Goal: Task Accomplishment & Management: Use online tool/utility

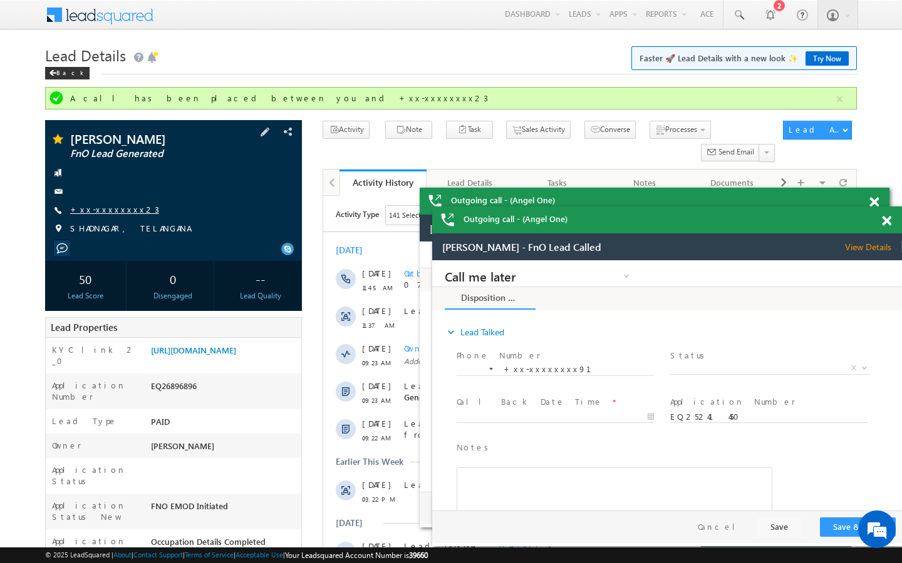
click at [114, 215] on link "+xx-xxxxxxxx23" at bounding box center [114, 209] width 89 height 11
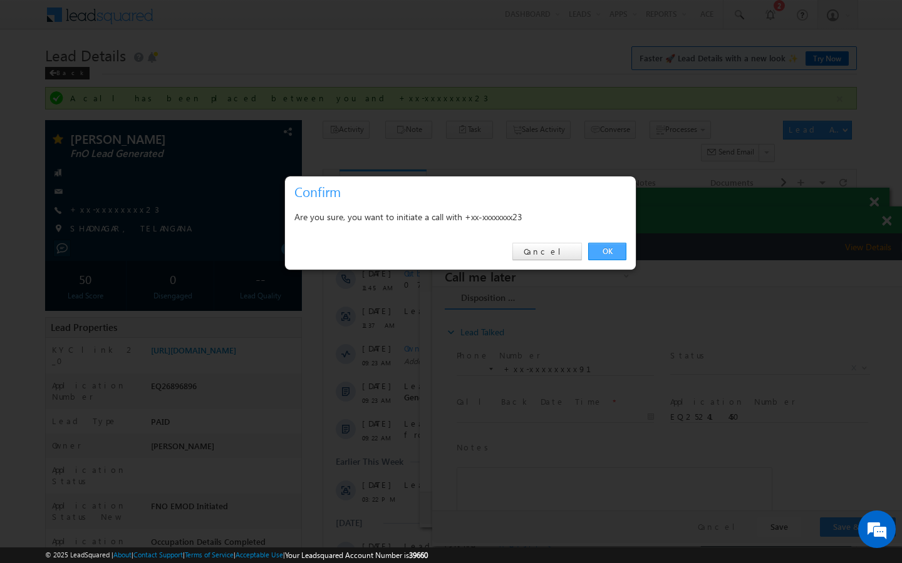
click at [621, 247] on link "OK" at bounding box center [607, 252] width 38 height 18
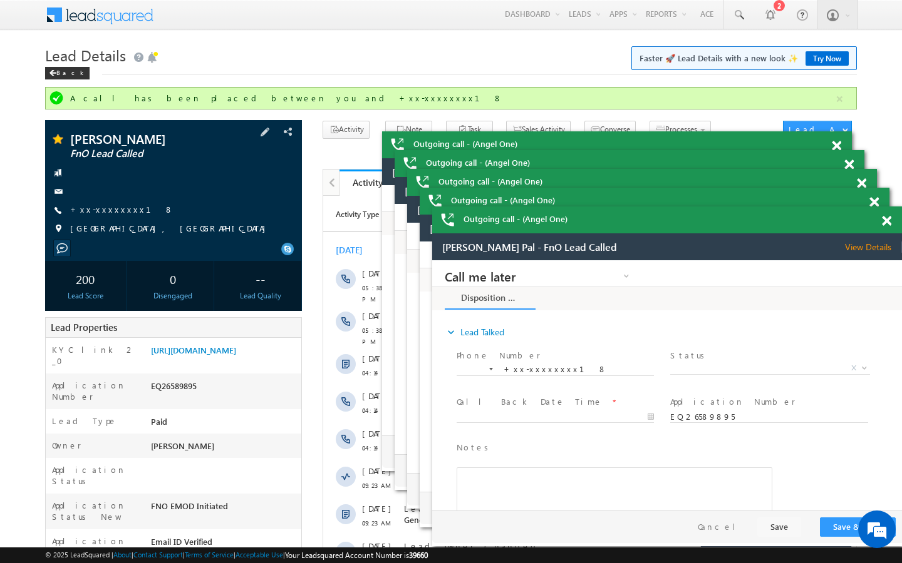
click at [111, 203] on div "Rachit Kumar Pal FnO Lead Called +xx-xxxxxxxx18 PUNE, MAHARASHTRA" at bounding box center [173, 187] width 244 height 109
click at [111, 209] on link "+xx-xxxxxxxx18" at bounding box center [121, 209] width 103 height 11
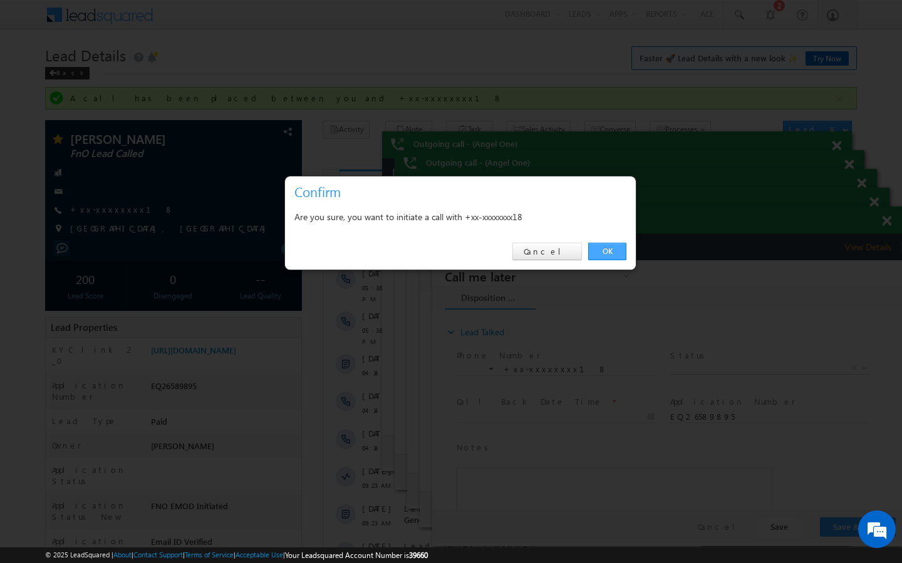
click at [618, 245] on link "OK" at bounding box center [607, 252] width 38 height 18
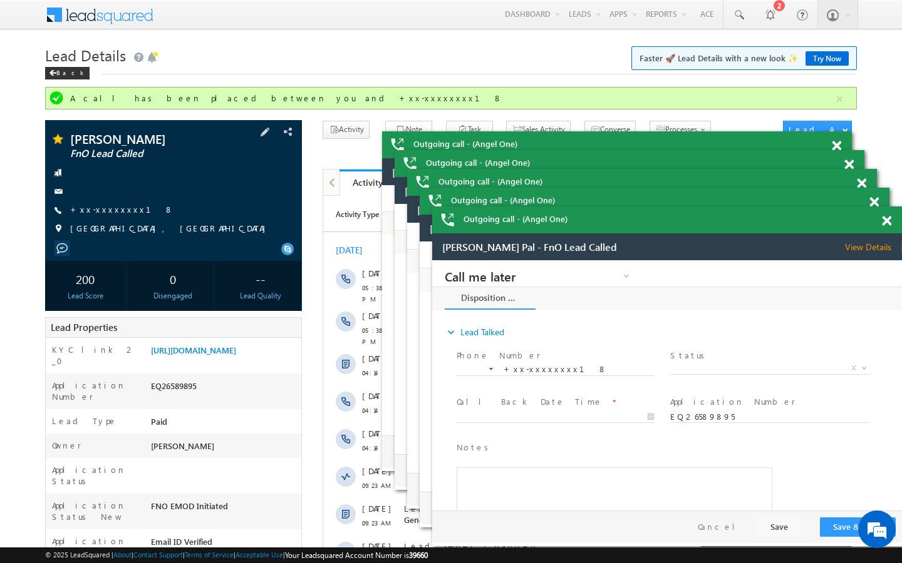
click at [99, 215] on span "+xx-xxxxxxxx18" at bounding box center [121, 210] width 103 height 13
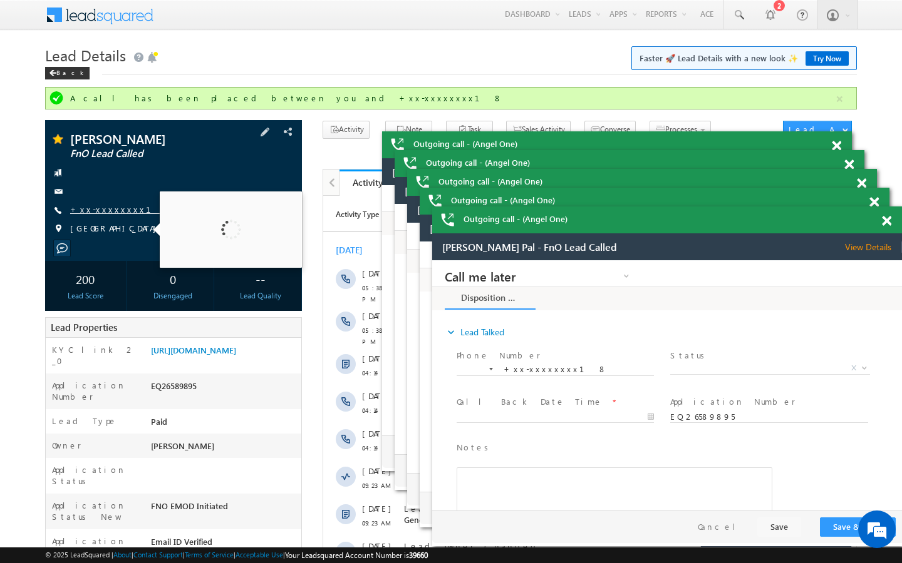
click at [111, 207] on link "+xx-xxxxxxxx18" at bounding box center [121, 209] width 103 height 11
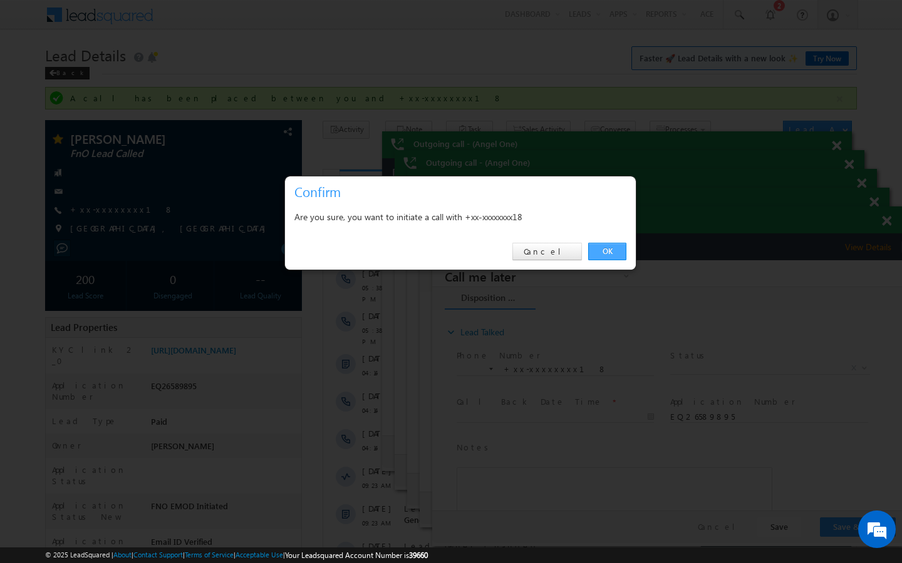
click at [598, 255] on link "OK" at bounding box center [607, 252] width 38 height 18
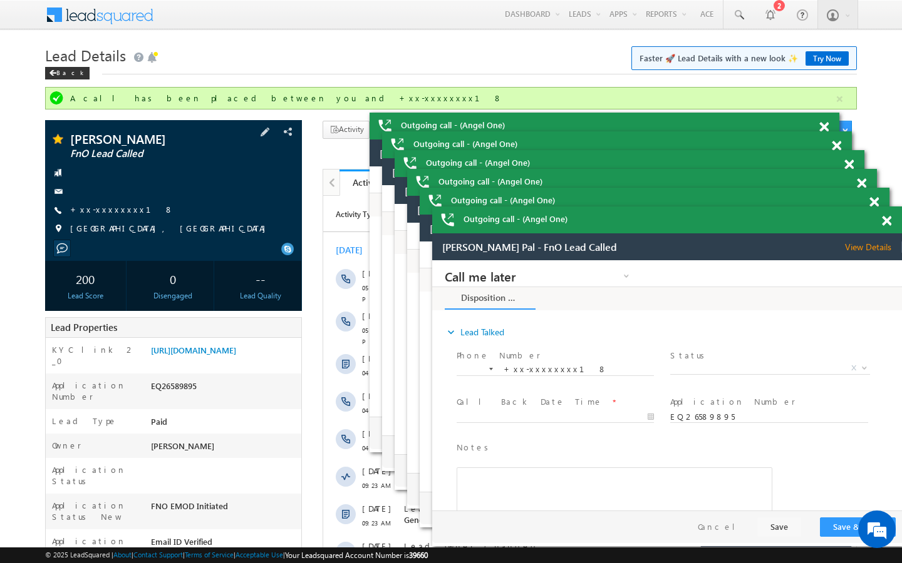
click at [118, 215] on span "+xx-xxxxxxxx18" at bounding box center [121, 210] width 103 height 13
click at [111, 207] on link "+xx-xxxxxxxx18" at bounding box center [121, 209] width 103 height 11
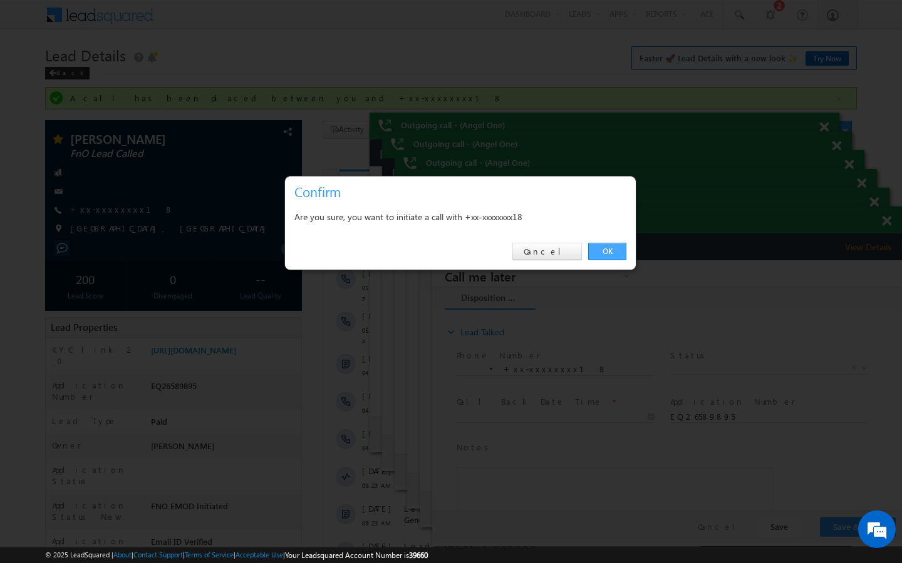
click at [614, 249] on link "OK" at bounding box center [607, 252] width 38 height 18
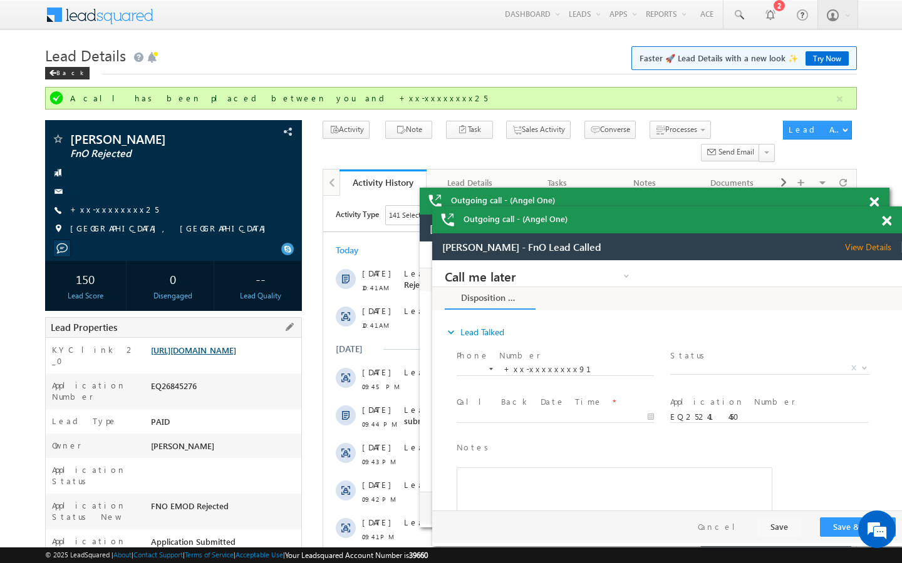
click at [212, 345] on link "https://angelbroking1-pk3em7sa.customui-test.leadsquared.com?leadId=fd94073b-70…" at bounding box center [193, 350] width 85 height 11
click at [101, 203] on div "Mohammad Aakib FnO Rejected +xx-xxxxxxxx25" at bounding box center [173, 187] width 244 height 109
click at [113, 210] on link "+xx-xxxxxxxx25" at bounding box center [114, 209] width 88 height 11
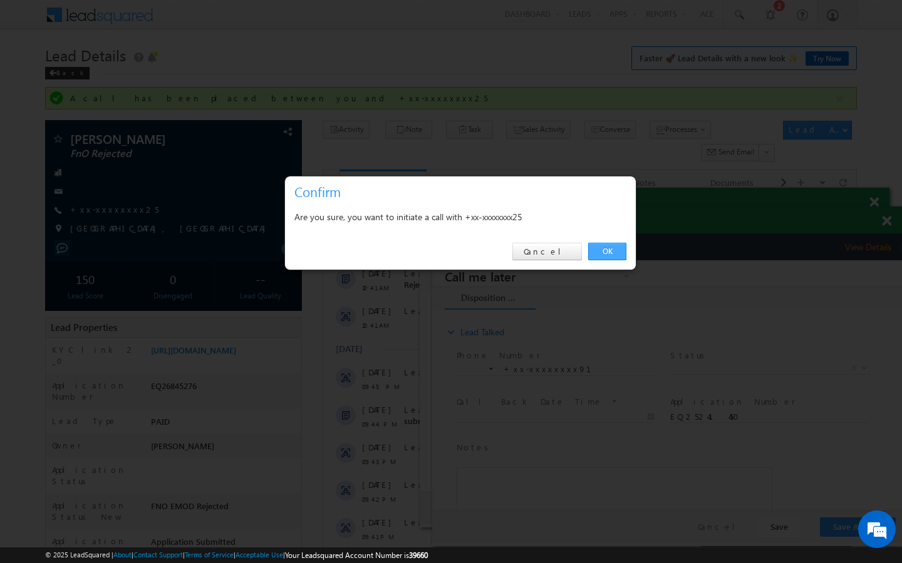
click at [604, 251] on link "OK" at bounding box center [607, 252] width 38 height 18
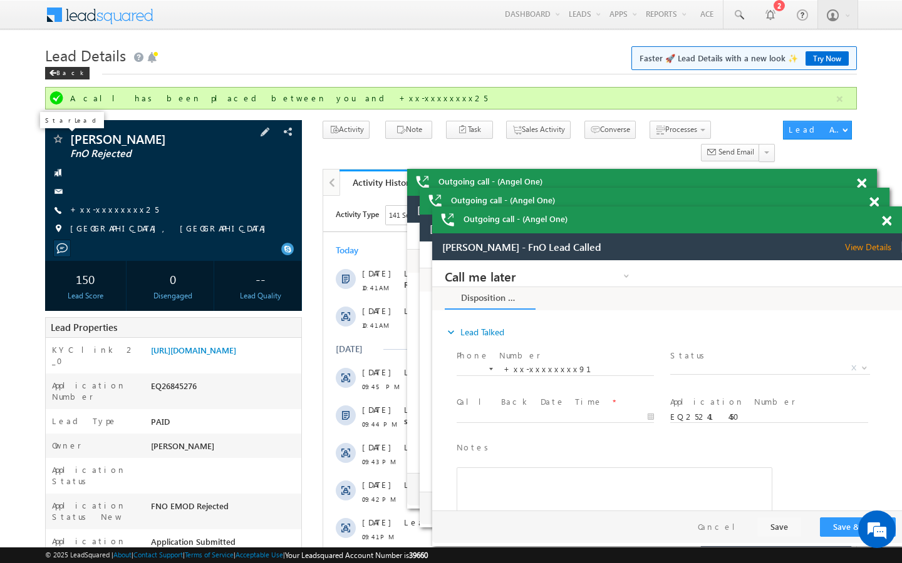
click at [58, 138] on span at bounding box center [57, 140] width 13 height 13
click at [111, 209] on link "+xx-xxxxxxxx25" at bounding box center [114, 209] width 88 height 11
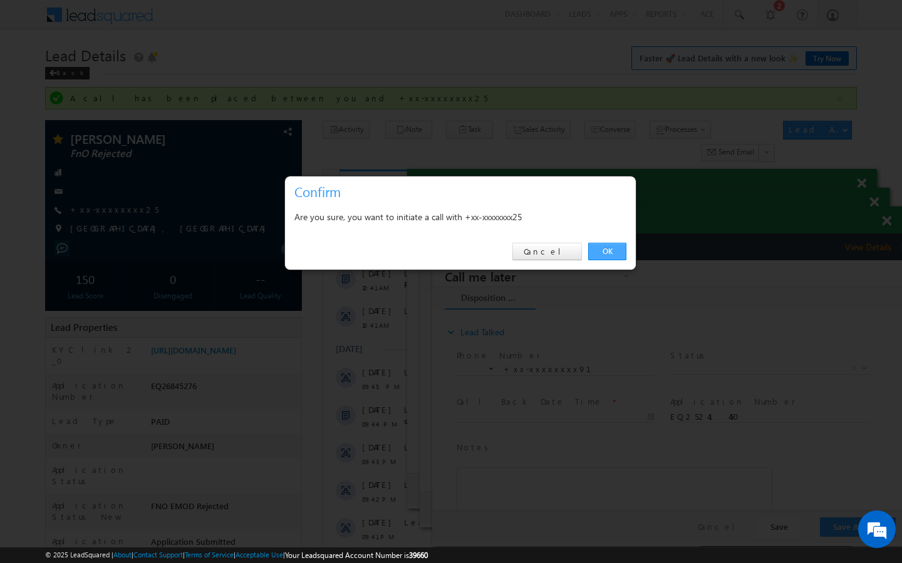
click at [612, 251] on link "OK" at bounding box center [607, 252] width 38 height 18
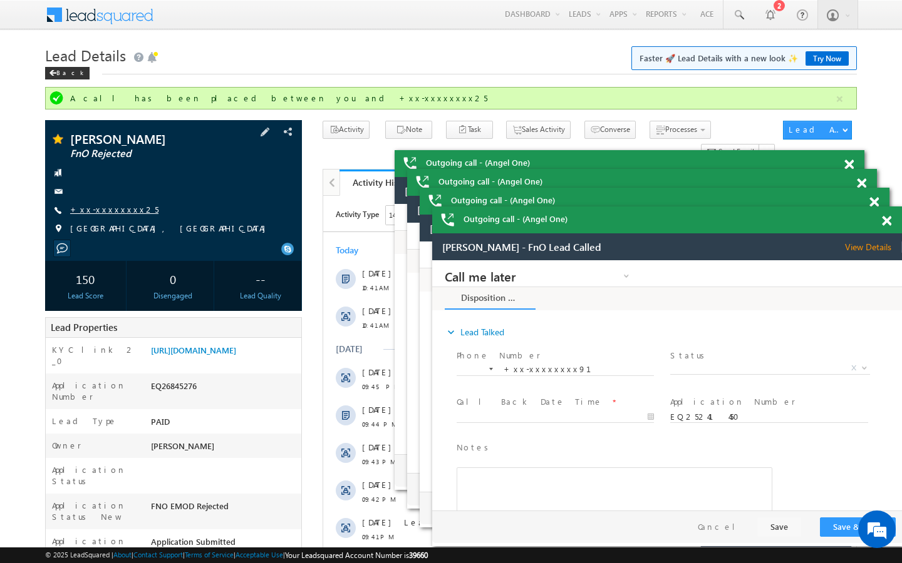
click at [100, 205] on link "+xx-xxxxxxxx25" at bounding box center [114, 209] width 88 height 11
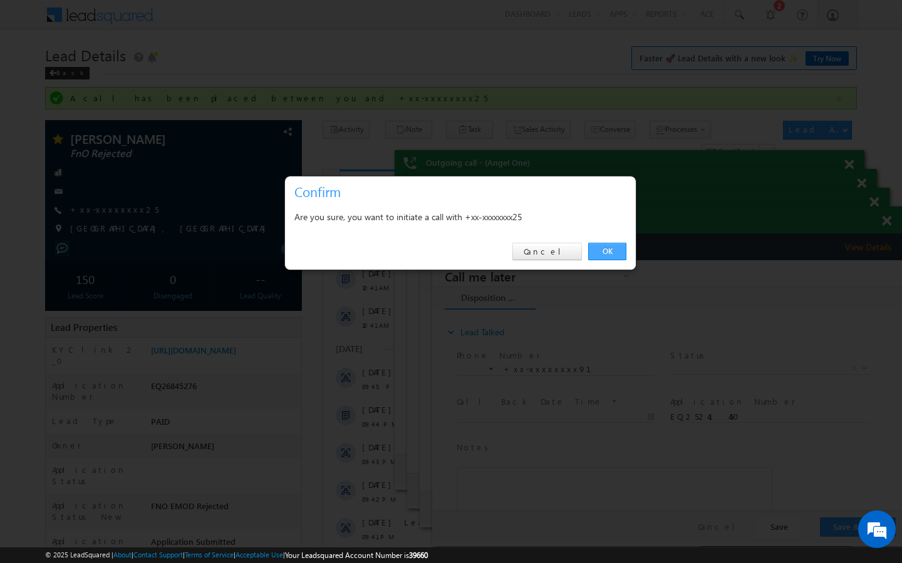
click at [618, 251] on link "OK" at bounding box center [607, 252] width 38 height 18
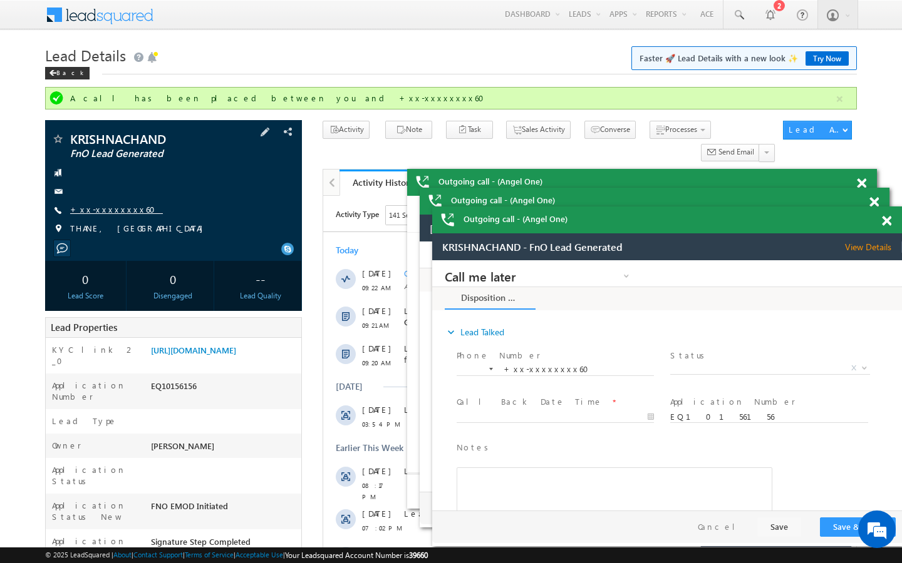
click at [111, 212] on link "+xx-xxxxxxxx60" at bounding box center [116, 209] width 93 height 11
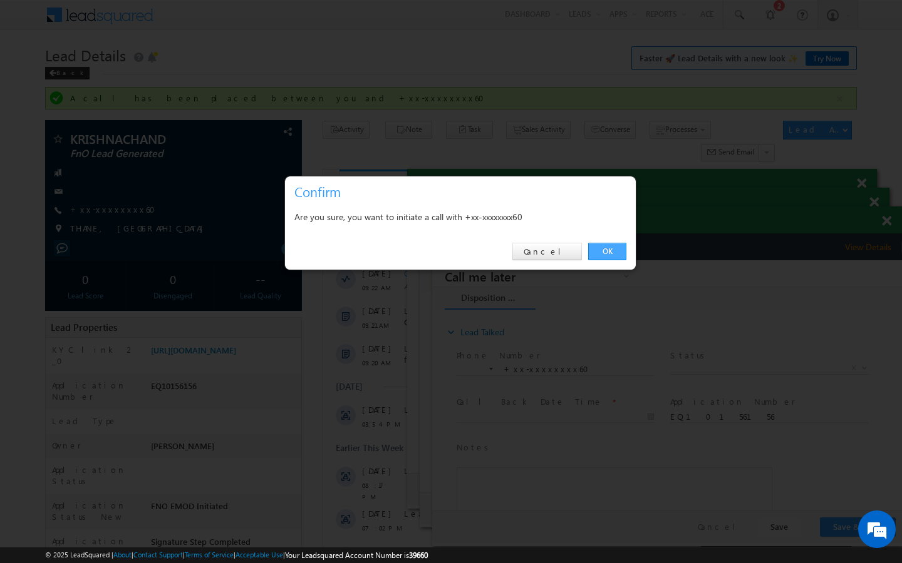
click at [616, 252] on link "OK" at bounding box center [607, 252] width 38 height 18
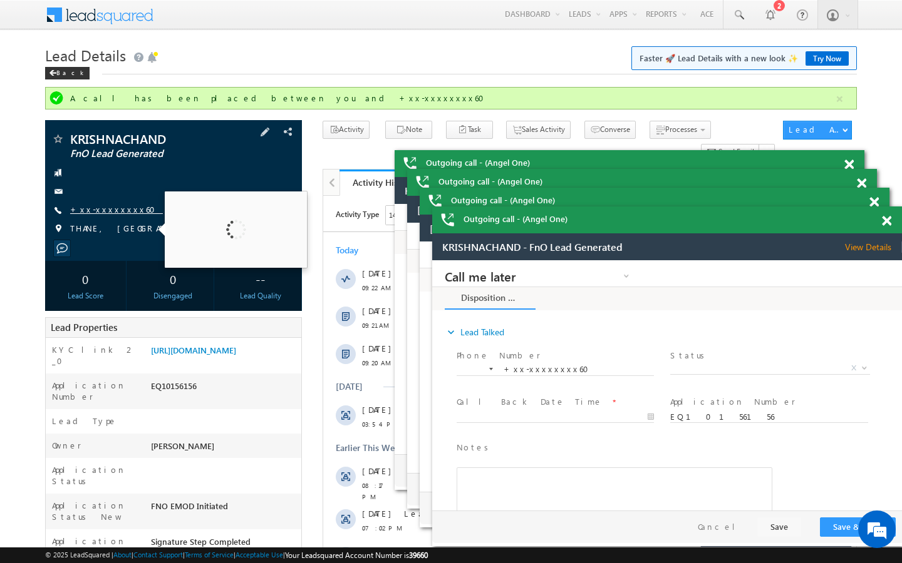
click at [92, 214] on link "+xx-xxxxxxxx60" at bounding box center [116, 209] width 93 height 11
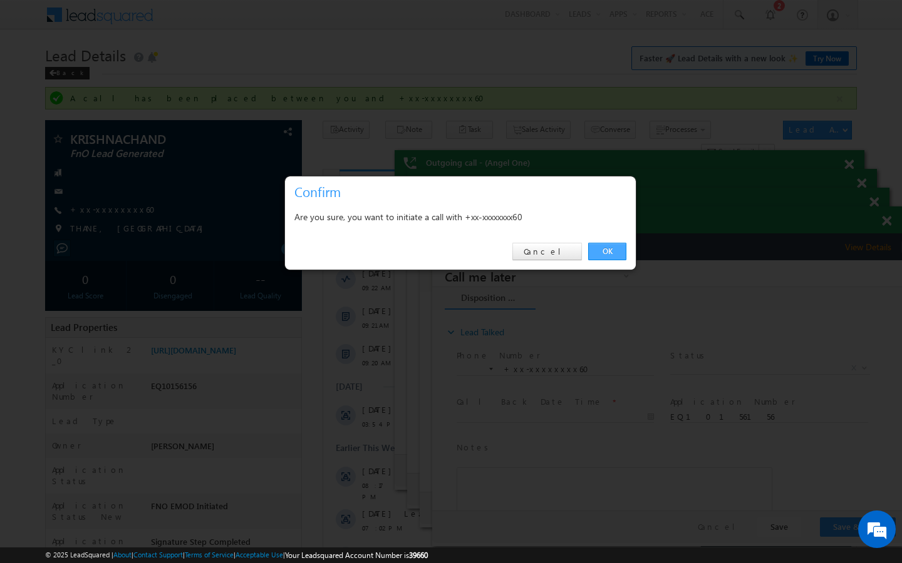
click at [607, 255] on link "OK" at bounding box center [607, 252] width 38 height 18
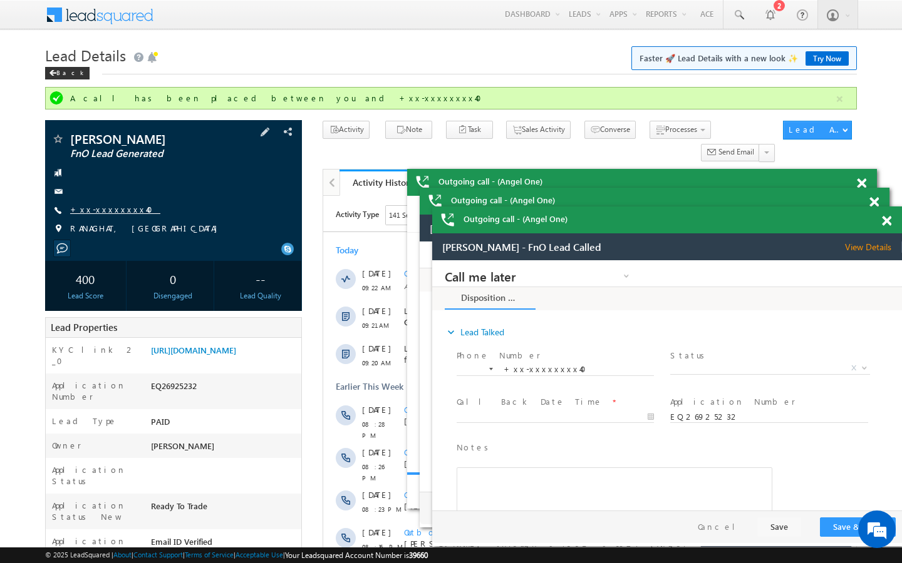
click at [118, 210] on link "+xx-xxxxxxxx40" at bounding box center [115, 209] width 90 height 11
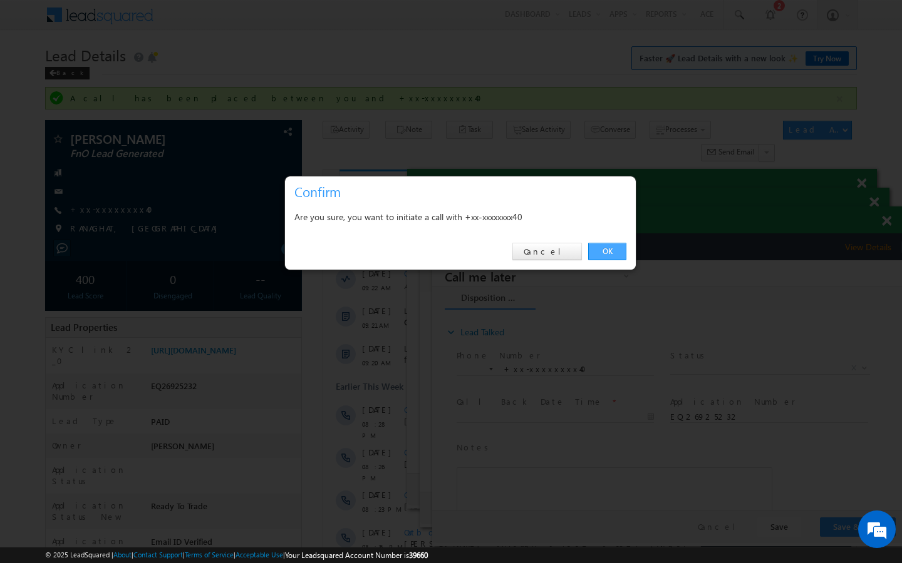
click at [600, 254] on link "OK" at bounding box center [607, 252] width 38 height 18
